Goal: Task Accomplishment & Management: Use online tool/utility

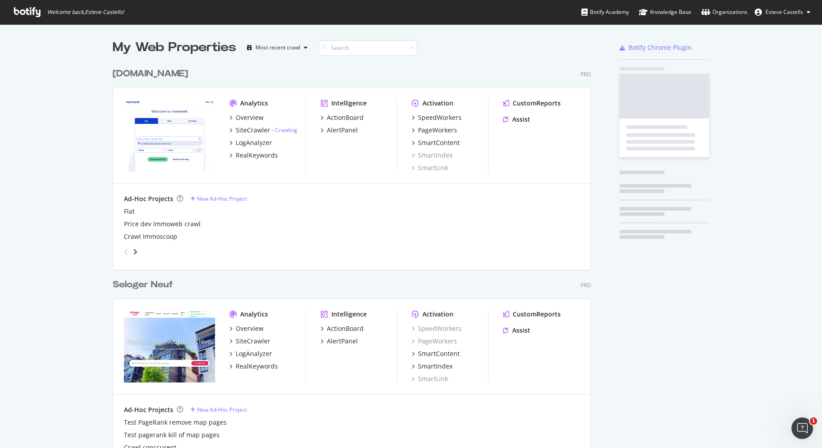
scroll to position [2589, 478]
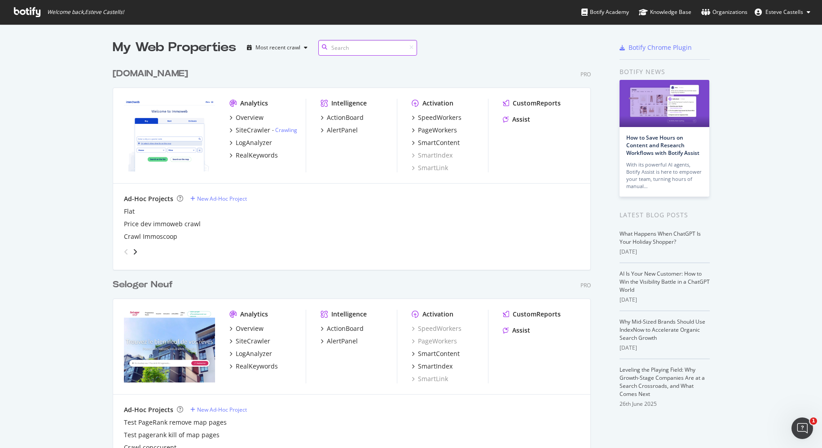
click at [353, 45] on input at bounding box center [367, 48] width 99 height 16
type input "carousell"
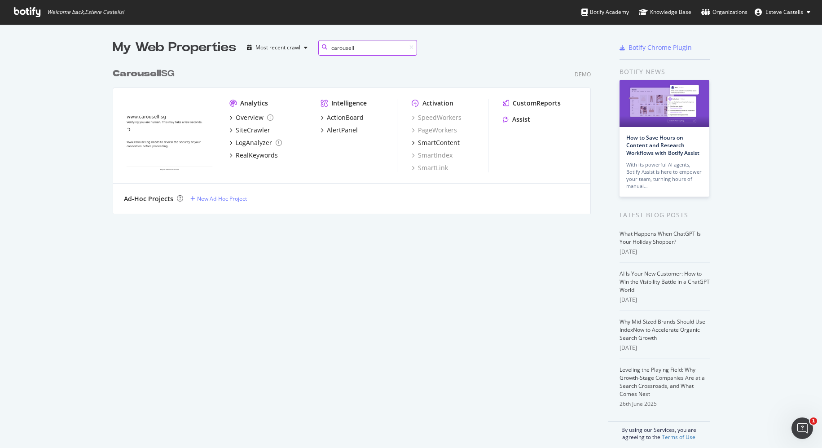
scroll to position [150, 478]
click at [144, 73] on b "Carousell" at bounding box center [137, 73] width 48 height 9
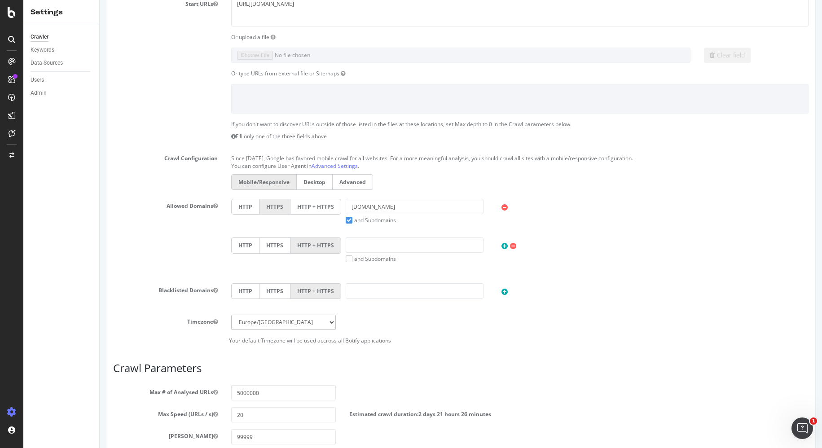
scroll to position [269, 0]
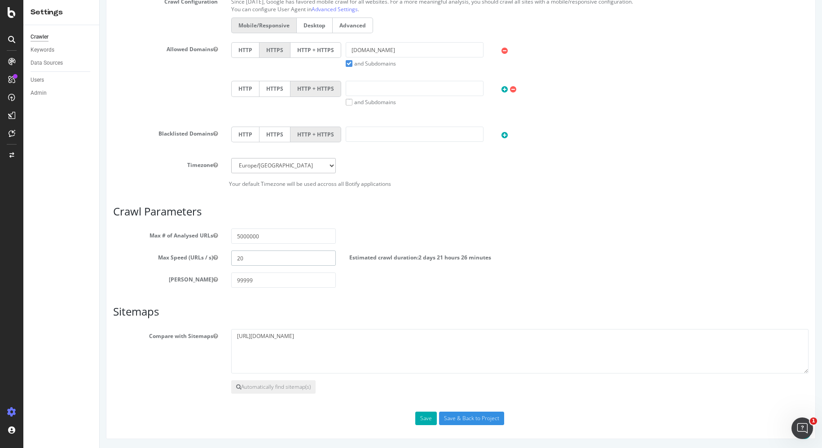
click at [285, 257] on input "20" at bounding box center [283, 257] width 105 height 15
click at [300, 283] on input "99999" at bounding box center [283, 279] width 105 height 15
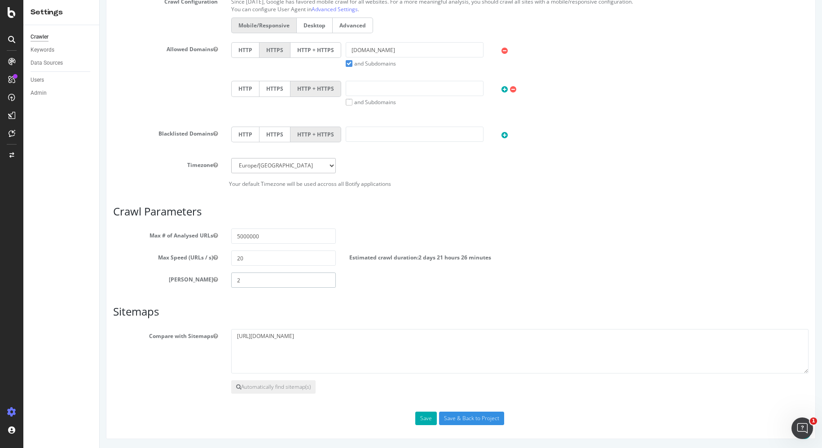
type input "2"
click at [402, 291] on div "Scope Project Name Carousell SG Start URLs [URL][DOMAIN_NAME] Or upload a file:…" at bounding box center [460, 110] width 695 height 630
click at [460, 416] on input "Save & Back to Project" at bounding box center [471, 418] width 65 height 13
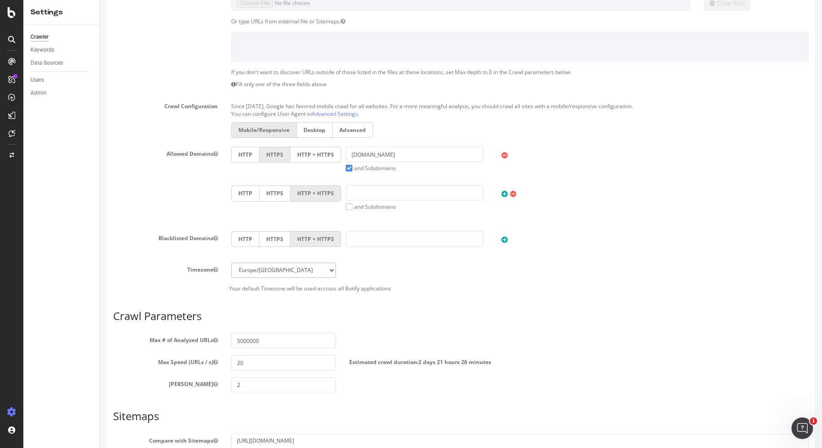
scroll to position [269, 0]
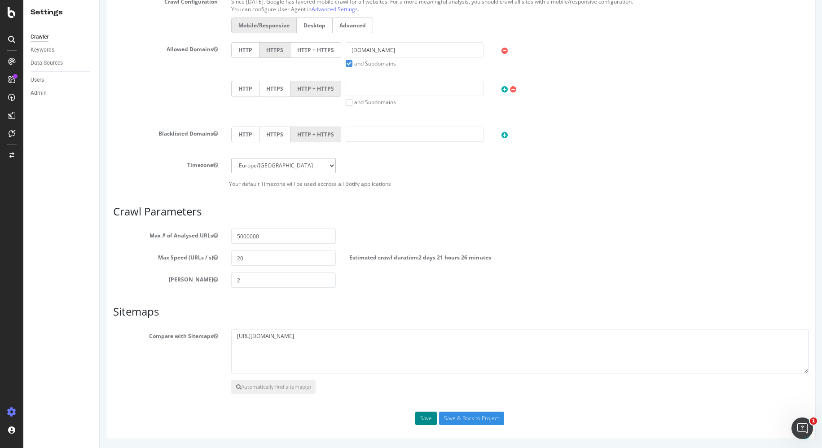
click at [424, 419] on button "Save" at bounding box center [426, 418] width 22 height 13
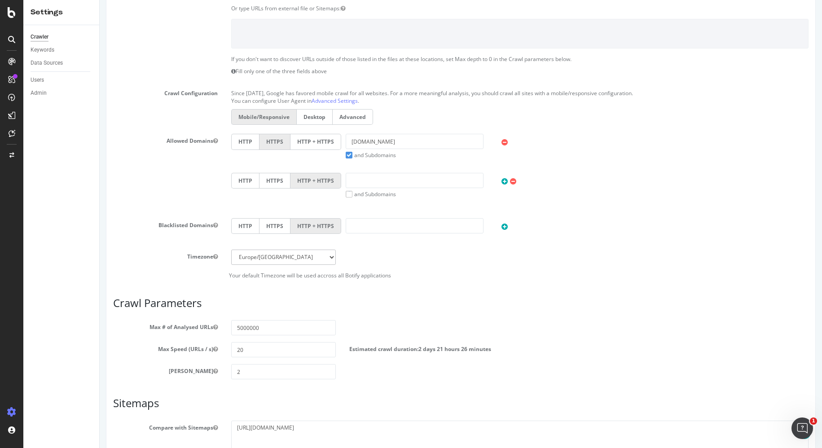
scroll to position [300, 0]
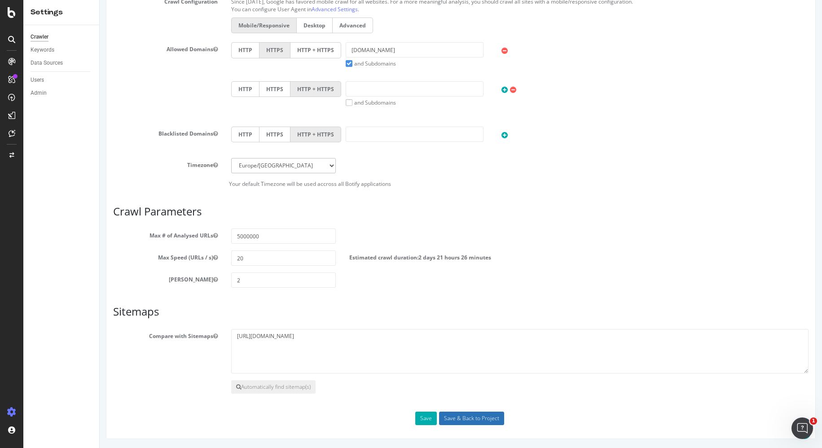
click at [486, 421] on input "Save & Back to Project" at bounding box center [471, 418] width 65 height 13
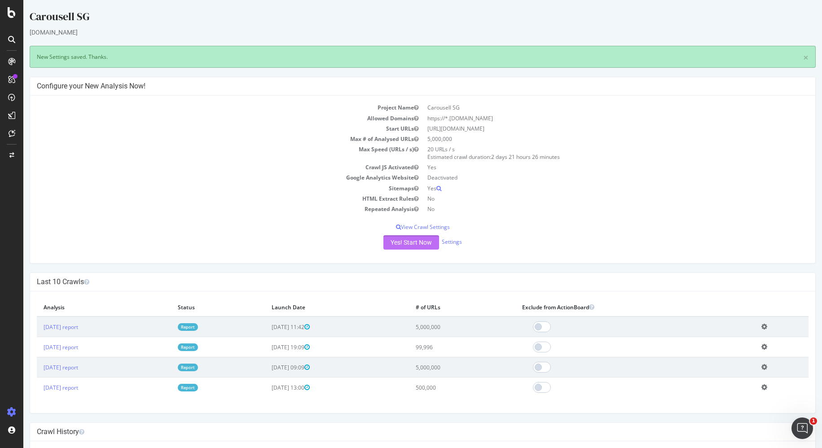
click at [392, 243] on button "Yes! Start Now" at bounding box center [411, 242] width 56 height 14
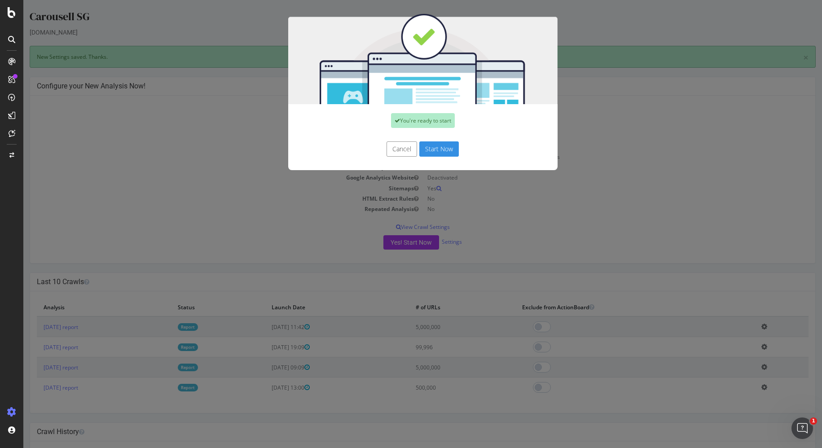
drag, startPoint x: 445, startPoint y: 145, endPoint x: 374, endPoint y: 168, distance: 74.5
click at [445, 145] on button "Start Now" at bounding box center [438, 148] width 39 height 15
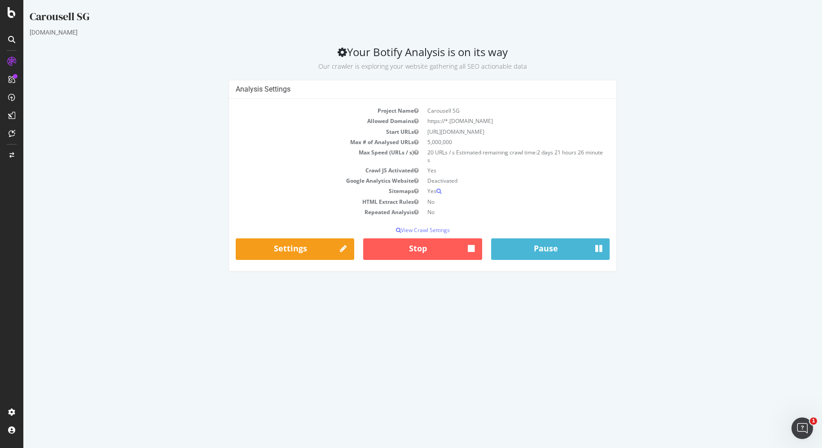
click at [490, 280] on html "Carousell SG [DOMAIN_NAME] Your Botify Analysis is on its way Our crawler is ex…" at bounding box center [422, 140] width 798 height 280
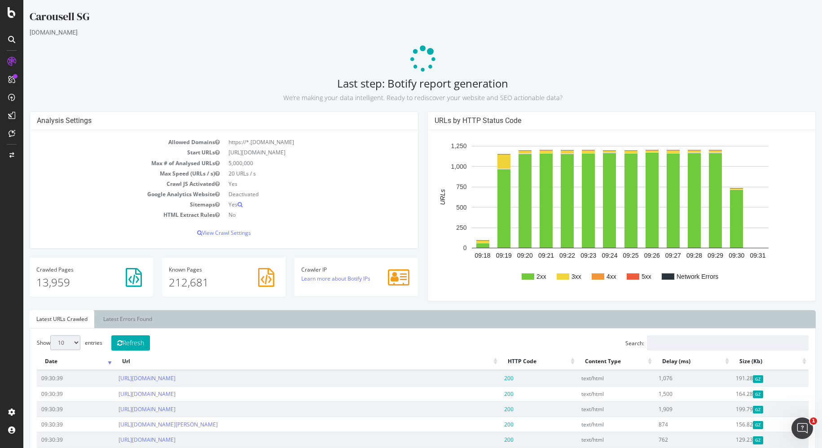
click at [282, 34] on div "[DOMAIN_NAME]" at bounding box center [423, 32] width 786 height 9
